Goal: Task Accomplishment & Management: Manage account settings

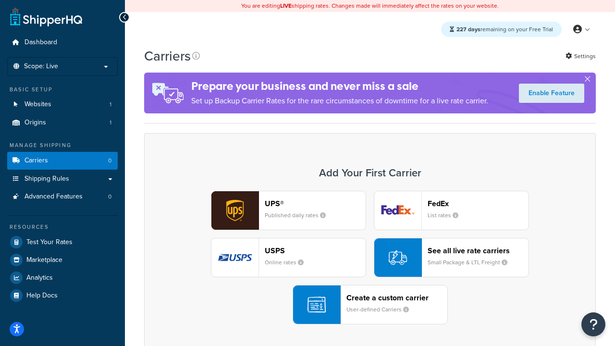
click at [370, 258] on div "UPS® Published daily rates FedEx List rates USPS Online rates See all live rate…" at bounding box center [370, 258] width 432 height 134
click at [478, 203] on header "FedEx" at bounding box center [478, 203] width 101 height 9
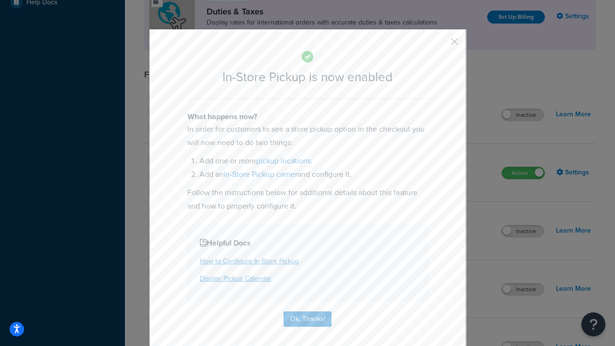
click at [440, 45] on button "button" at bounding box center [440, 45] width 2 height 2
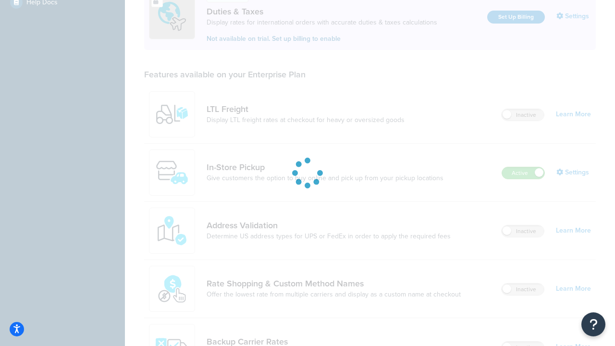
scroll to position [479, 0]
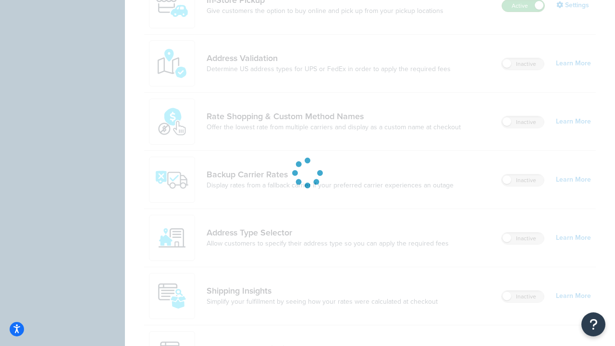
click at [523, 6] on label "Active" at bounding box center [523, 6] width 42 height 12
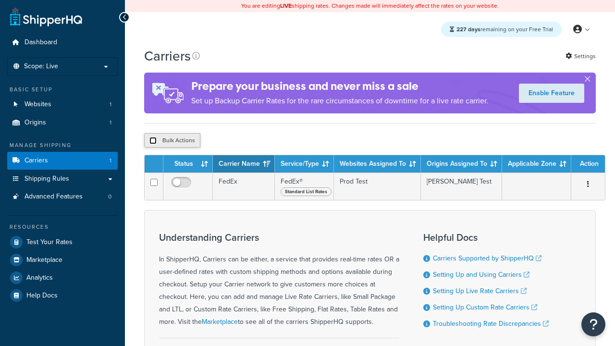
click at [153, 141] on input "checkbox" at bounding box center [152, 140] width 7 height 7
checkbox input "true"
click at [0, 0] on button "Delete" at bounding box center [0, 0] width 0 height 0
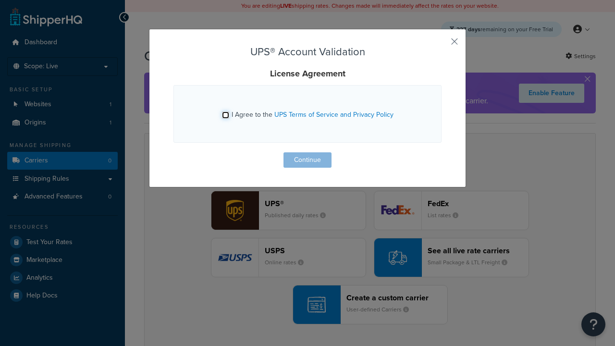
click at [225, 115] on input "I Agree to the UPS Terms of Service and Privacy Policy" at bounding box center [225, 115] width 7 height 7
checkbox input "true"
click at [308, 160] on button "Continue" at bounding box center [308, 159] width 48 height 15
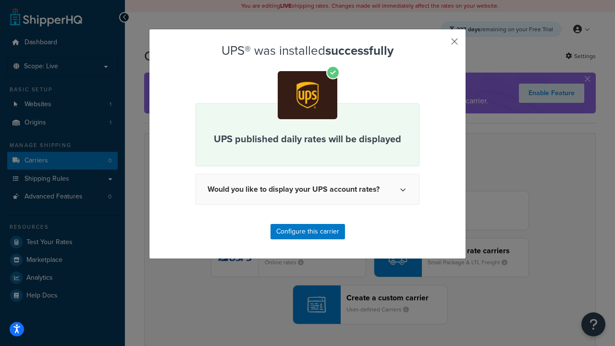
click at [440, 45] on button "button" at bounding box center [440, 45] width 2 height 2
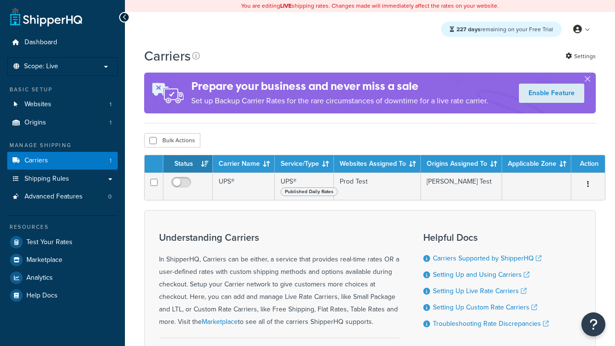
click at [188, 165] on th "Status" at bounding box center [188, 163] width 50 height 17
click at [244, 165] on th "Carrier Name" at bounding box center [244, 163] width 62 height 17
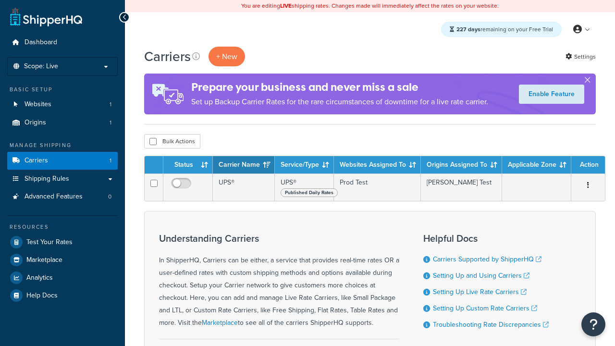
click at [304, 165] on th "Service/Type" at bounding box center [304, 164] width 59 height 17
click at [377, 165] on th "Websites Assigned To" at bounding box center [377, 164] width 87 height 17
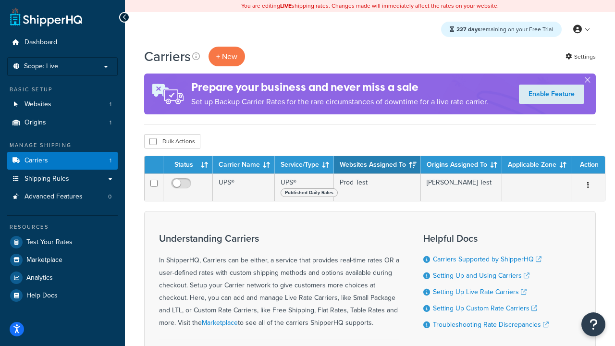
click at [461, 165] on th "Origins Assigned To" at bounding box center [461, 164] width 81 height 17
click at [537, 165] on th "Applicable Zone" at bounding box center [536, 164] width 69 height 17
click at [588, 165] on th "Action" at bounding box center [588, 164] width 34 height 17
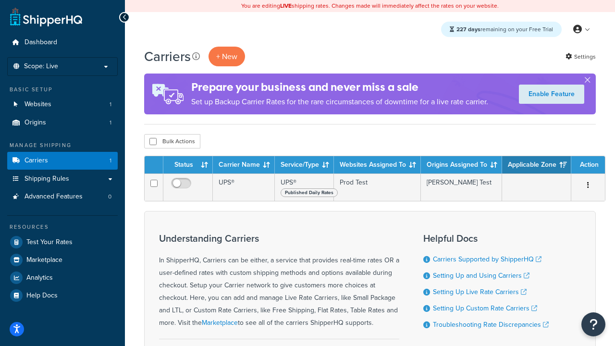
click at [588, 165] on th "Action" at bounding box center [588, 164] width 34 height 17
click at [196, 56] on icon at bounding box center [196, 56] width 8 height 8
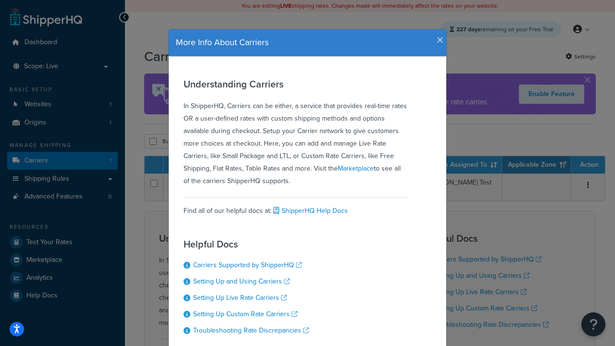
click at [438, 37] on icon "button" at bounding box center [440, 40] width 7 height 9
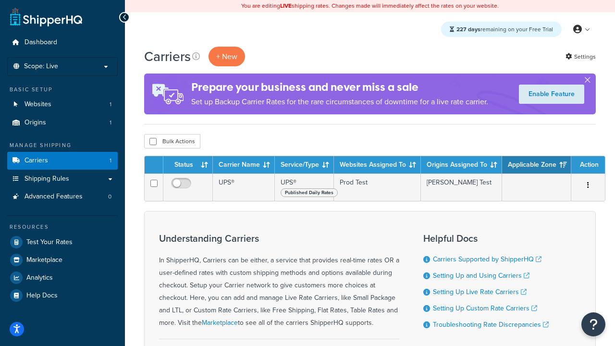
scroll to position [101, 0]
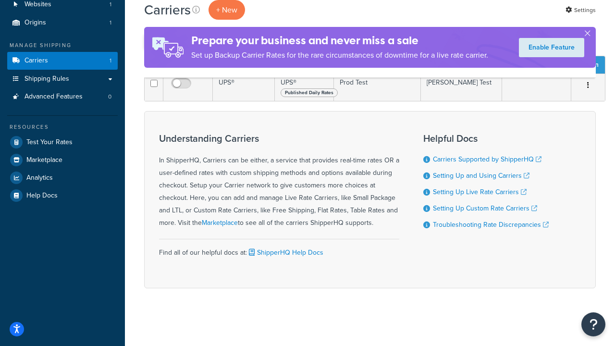
click at [153, 45] on input "checkbox" at bounding box center [152, 41] width 7 height 7
checkbox input "true"
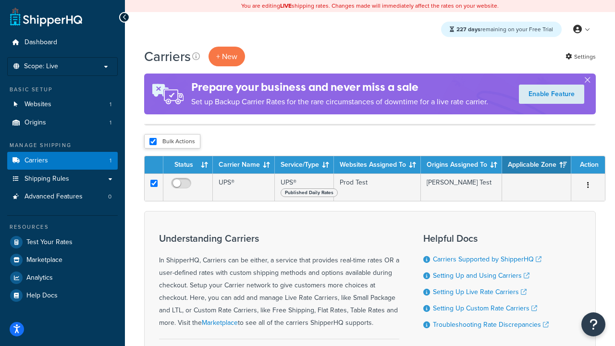
click at [0, 0] on button "Delete" at bounding box center [0, 0] width 0 height 0
